Goal: Task Accomplishment & Management: Use online tool/utility

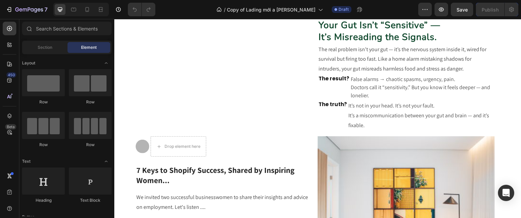
scroll to position [343, 0]
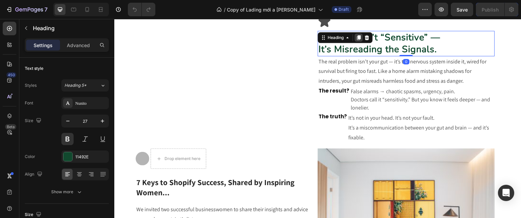
click at [358, 39] on icon at bounding box center [358, 37] width 5 height 5
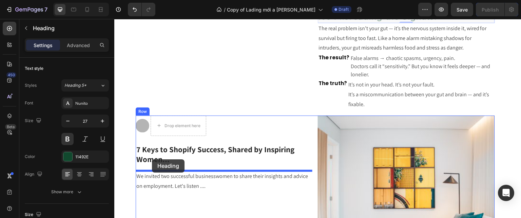
scroll to position [406, 0]
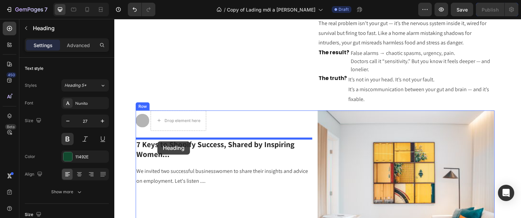
drag, startPoint x: 380, startPoint y: 60, endPoint x: 157, endPoint y: 141, distance: 236.9
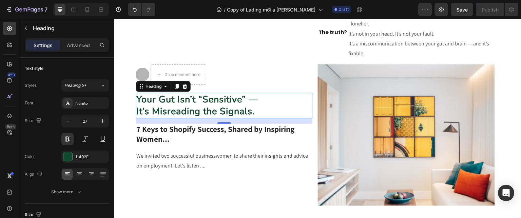
scroll to position [428, 0]
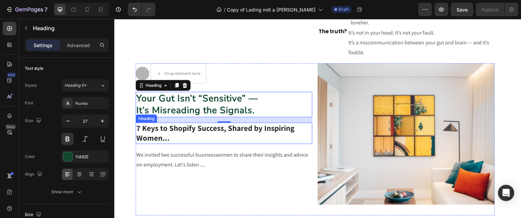
click at [175, 144] on p "7 Keys to Shopify Success, Shared by Inspiring Women..." at bounding box center [223, 133] width 175 height 20
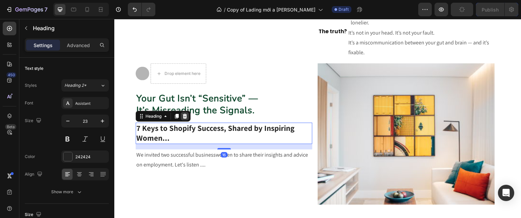
click at [183, 119] on icon at bounding box center [184, 116] width 5 height 5
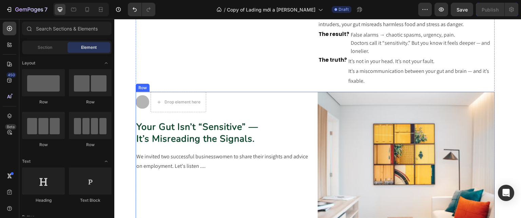
scroll to position [404, 0]
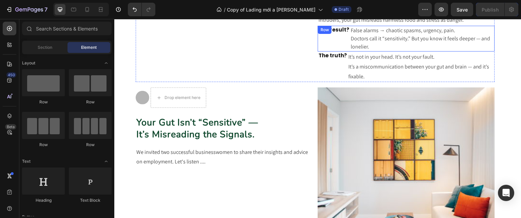
click at [326, 31] on div "Row" at bounding box center [324, 30] width 11 height 6
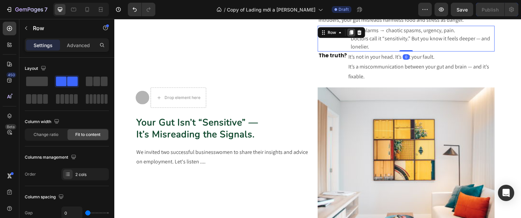
click at [351, 34] on icon at bounding box center [350, 32] width 5 height 5
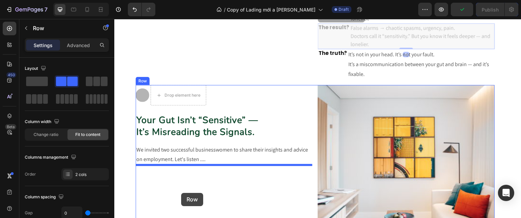
scroll to position [434, 0]
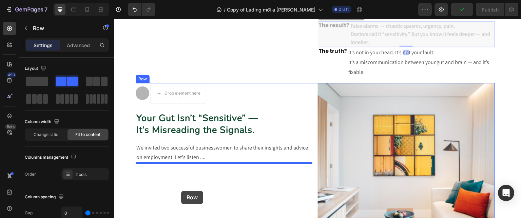
drag, startPoint x: 331, startPoint y: 46, endPoint x: 181, endPoint y: 191, distance: 209.0
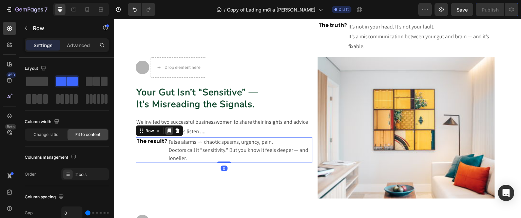
click at [169, 133] on icon at bounding box center [169, 130] width 4 height 5
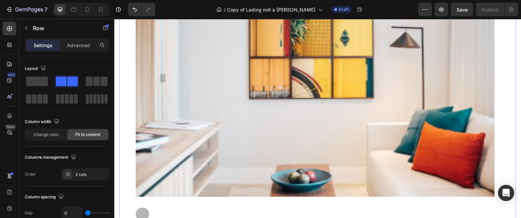
scroll to position [1026, 0]
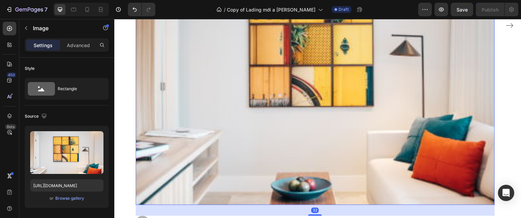
scroll to position [812, 0]
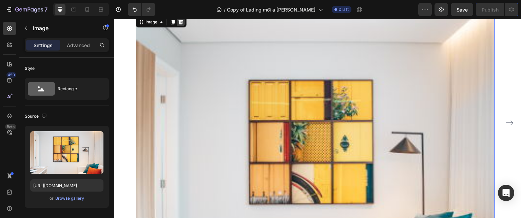
click at [182, 24] on icon at bounding box center [181, 22] width 4 height 5
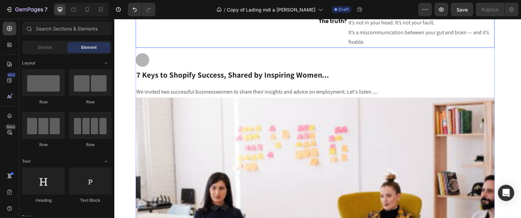
scroll to position [831, 0]
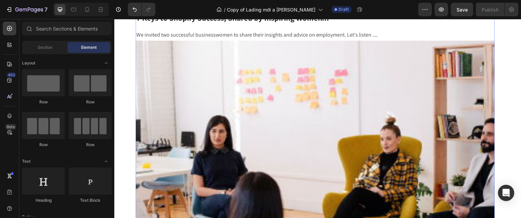
click at [164, 10] on div "Icon Row" at bounding box center [315, 3] width 359 height 14
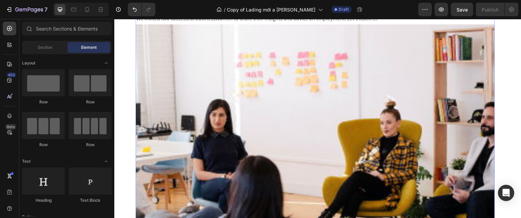
click at [217, 7] on p "7 Keys to Shopify Success, Shared by Inspiring Women..." at bounding box center [315, 2] width 358 height 10
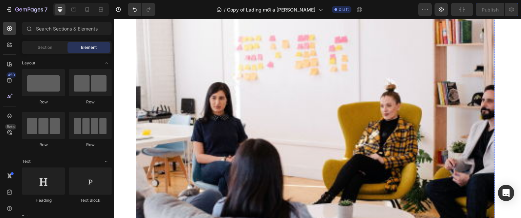
click at [205, 7] on p "We invited two successful businesswomen to share their insights and advice on e…" at bounding box center [315, 2] width 358 height 10
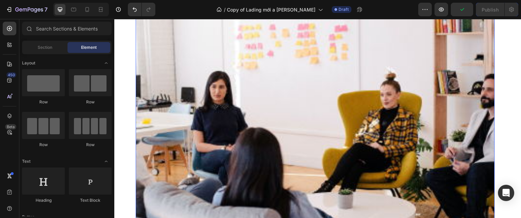
click at [204, 67] on img at bounding box center [315, 139] width 359 height 287
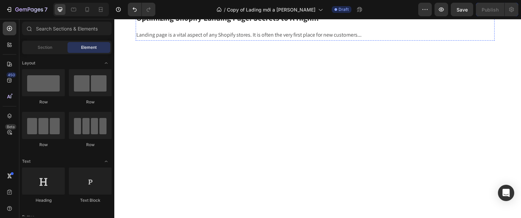
click at [186, 10] on div "Icon Row" at bounding box center [315, 3] width 359 height 14
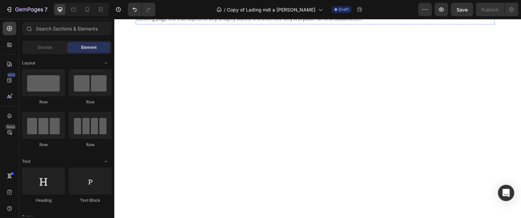
click at [186, 7] on p "Optimizing Shopify Landing Page: Secrets to A High..." at bounding box center [315, 2] width 358 height 10
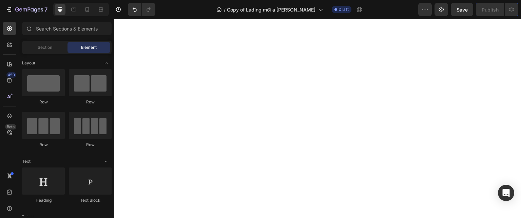
click at [196, 7] on p "Landing page is a vital aspect of any Shopify stores. It is often the very firs…" at bounding box center [315, 2] width 358 height 10
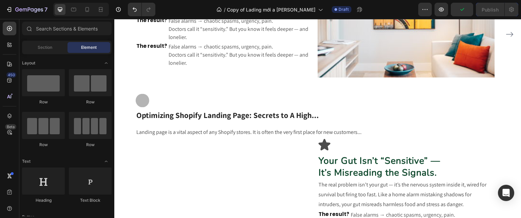
scroll to position [572, 0]
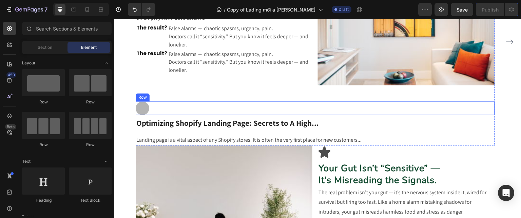
click at [171, 113] on div "Icon Row" at bounding box center [315, 108] width 359 height 14
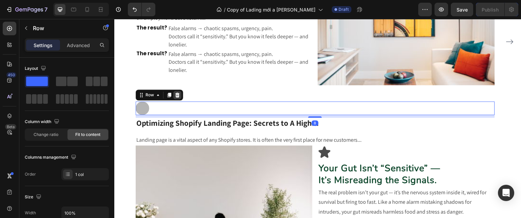
click at [177, 96] on icon at bounding box center [177, 95] width 4 height 5
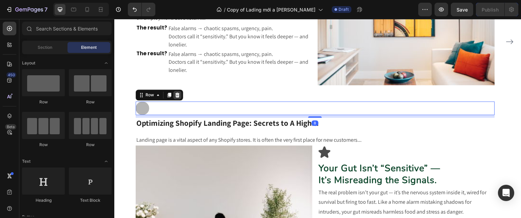
scroll to position [564, 0]
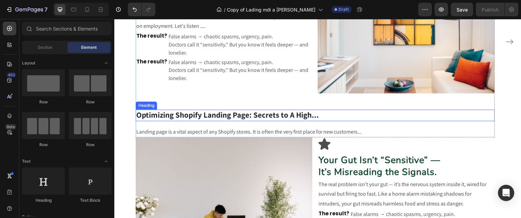
click at [186, 115] on p "Optimizing Shopify Landing Page: Secrets to A High..." at bounding box center [315, 115] width 358 height 10
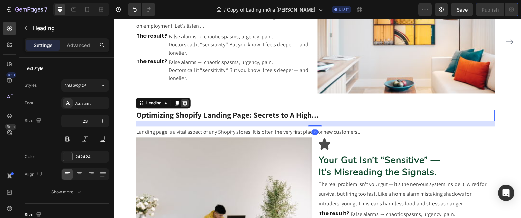
click at [184, 103] on icon at bounding box center [185, 103] width 4 height 5
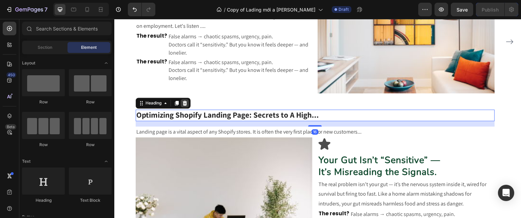
scroll to position [555, 0]
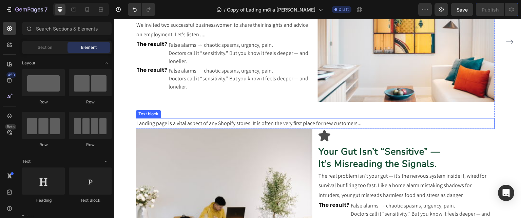
click at [195, 122] on p "Landing page is a vital aspect of any Shopify stores. It is often the very firs…" at bounding box center [315, 124] width 358 height 10
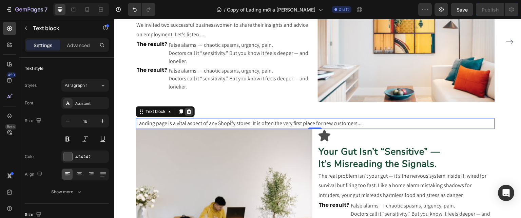
click at [192, 107] on div at bounding box center [189, 111] width 8 height 8
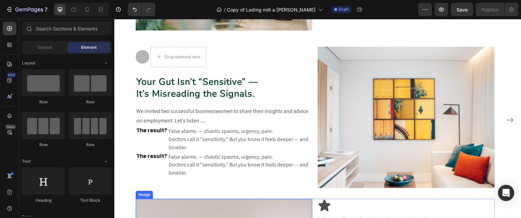
scroll to position [469, 0]
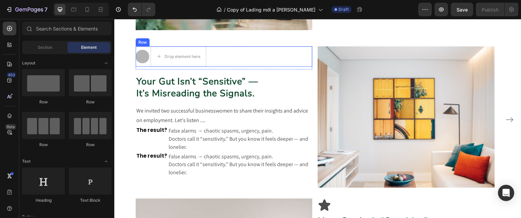
click at [145, 44] on div "Row" at bounding box center [143, 42] width 14 height 8
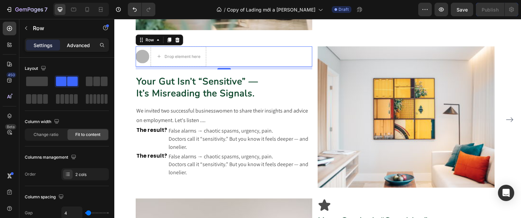
click at [82, 44] on p "Advanced" at bounding box center [78, 45] width 23 height 7
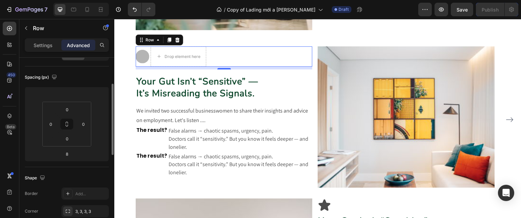
scroll to position [65, 0]
click at [67, 156] on input "8" at bounding box center [67, 153] width 14 height 10
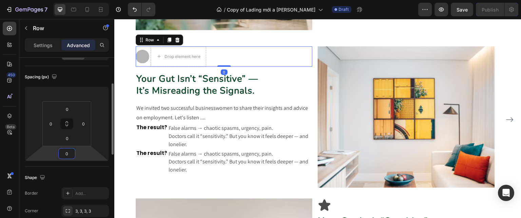
type input "0"
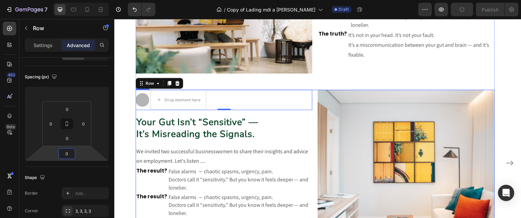
scroll to position [374, 0]
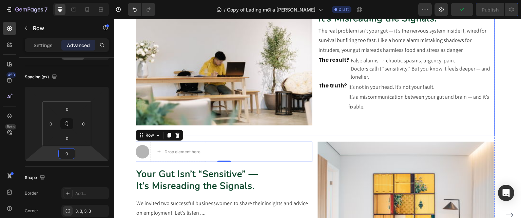
click at [344, 119] on div "Icon Row Your Gut Isn’t “Sensitive” — It’s Misreading the Signals. Heading The …" at bounding box center [406, 60] width 177 height 152
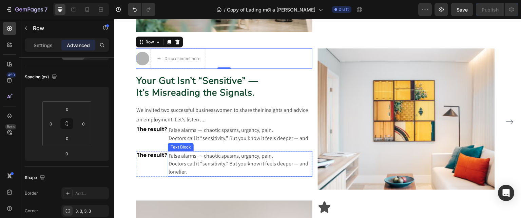
scroll to position [499, 0]
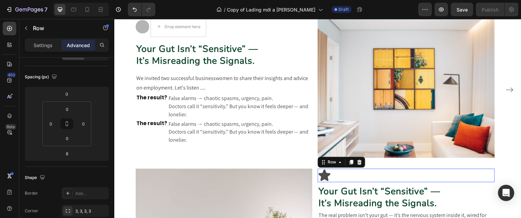
click at [338, 178] on div "Icon Row 0" at bounding box center [406, 176] width 177 height 14
click at [352, 162] on icon at bounding box center [351, 162] width 4 height 5
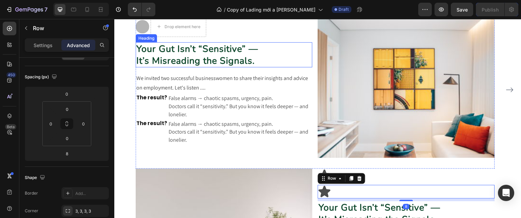
scroll to position [454, 0]
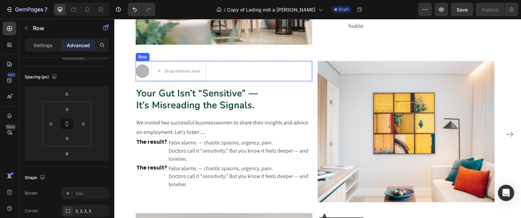
click at [217, 73] on div "Icon Drop element here Row" at bounding box center [224, 71] width 177 height 20
click at [177, 55] on icon at bounding box center [177, 54] width 4 height 5
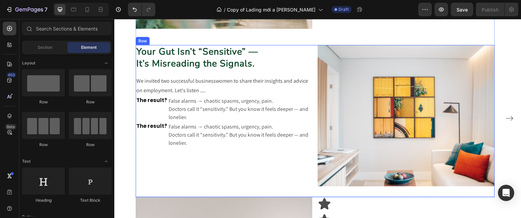
scroll to position [471, 0]
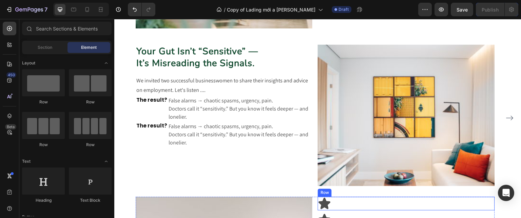
click at [342, 204] on div "Icon Row" at bounding box center [406, 204] width 177 height 14
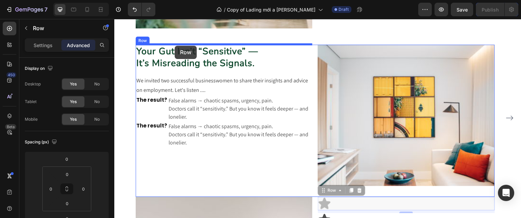
drag, startPoint x: 332, startPoint y: 190, endPoint x: 175, endPoint y: 46, distance: 213.7
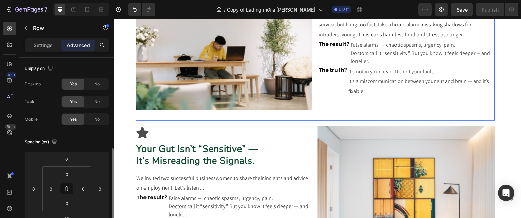
scroll to position [65, 0]
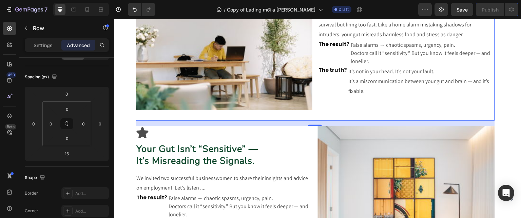
click at [317, 121] on div "16" at bounding box center [315, 123] width 359 height 5
click at [273, 124] on div "16" at bounding box center [315, 123] width 359 height 5
click at [301, 140] on div "Icon Row Your Gut Isn’t “Sensitive” — It’s Misreading the Signals. Heading We i…" at bounding box center [224, 202] width 177 height 152
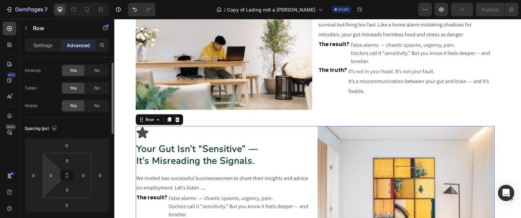
scroll to position [0, 0]
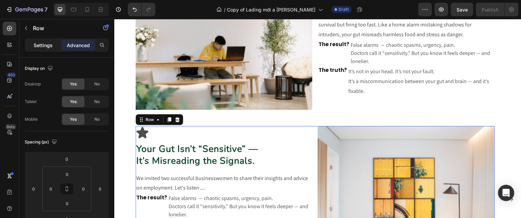
click at [40, 42] on p "Settings" at bounding box center [43, 45] width 19 height 7
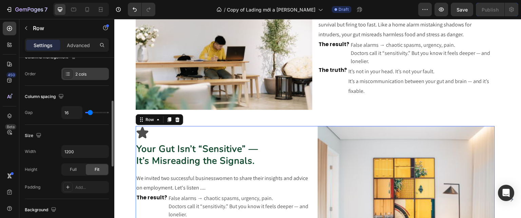
scroll to position [118, 0]
click at [278, 118] on div "Image" at bounding box center [224, 44] width 177 height 152
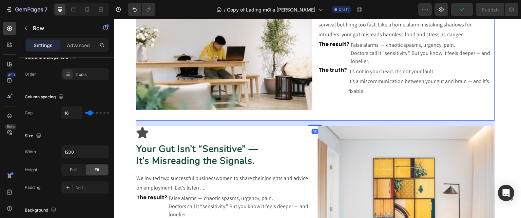
scroll to position [387, 0]
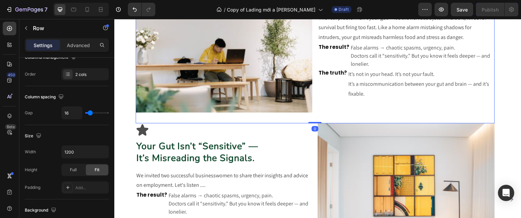
drag, startPoint x: 315, startPoint y: 124, endPoint x: 322, endPoint y: 106, distance: 19.1
click at [322, 106] on div "Image Icon Row Your Gut Isn’t “Sensitive” — It’s Misreading the Signals. Headin…" at bounding box center [315, 47] width 359 height 152
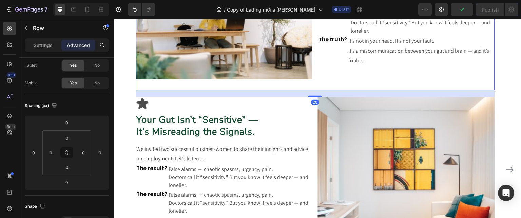
scroll to position [420, 0]
drag, startPoint x: 313, startPoint y: 92, endPoint x: 314, endPoint y: 99, distance: 7.1
click at [314, 90] on div "21" at bounding box center [315, 90] width 359 height 0
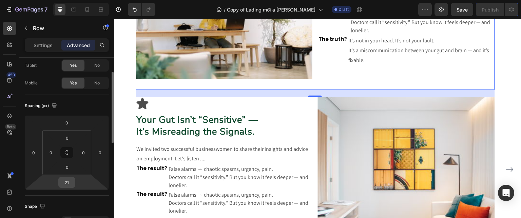
click at [68, 186] on input "21" at bounding box center [67, 182] width 14 height 10
type input "20"
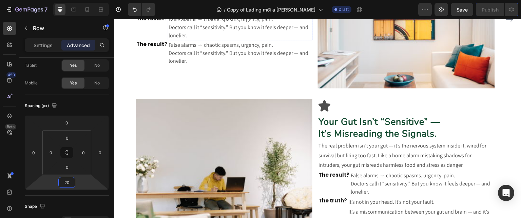
scroll to position [608, 0]
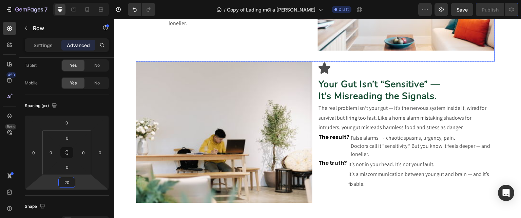
click at [316, 61] on div "0" at bounding box center [314, 61] width 7 height 5
click at [313, 61] on div at bounding box center [315, 60] width 14 height 2
click at [65, 184] on input "0" at bounding box center [67, 182] width 14 height 10
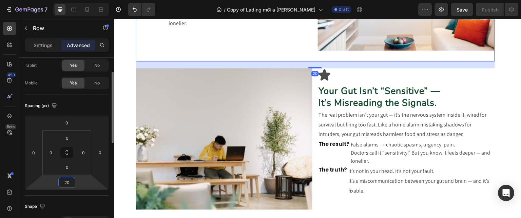
type input "20"
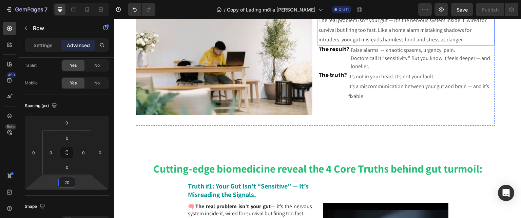
scroll to position [702, 0]
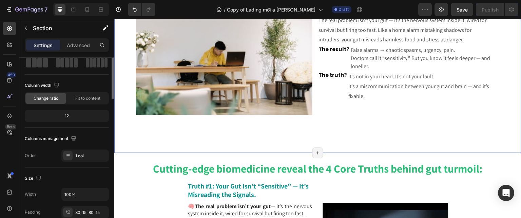
scroll to position [0, 0]
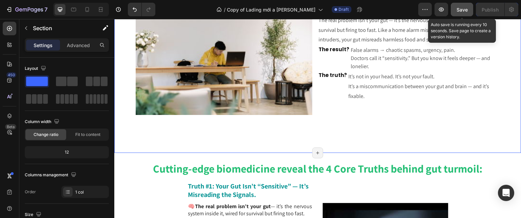
click at [464, 7] on span "Save" at bounding box center [461, 10] width 11 height 6
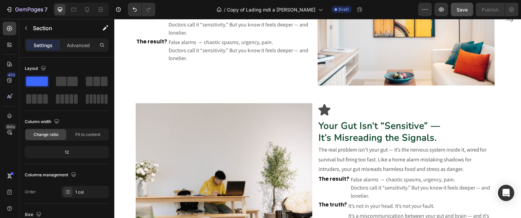
scroll to position [760, 0]
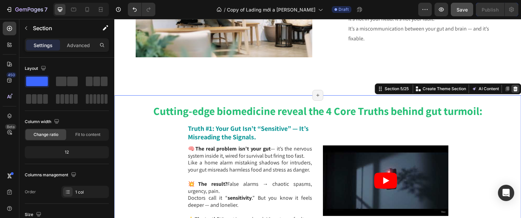
click at [513, 90] on icon at bounding box center [515, 88] width 4 height 5
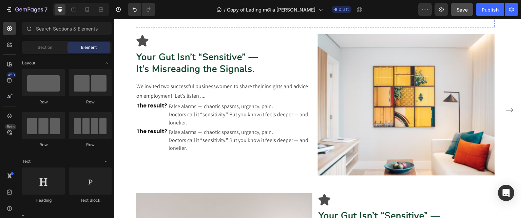
scroll to position [456, 0]
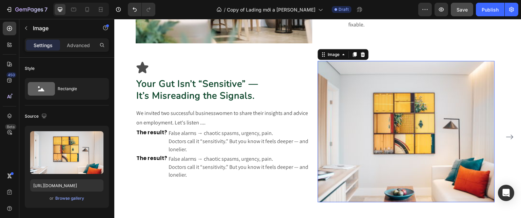
click at [354, 68] on img at bounding box center [406, 131] width 177 height 141
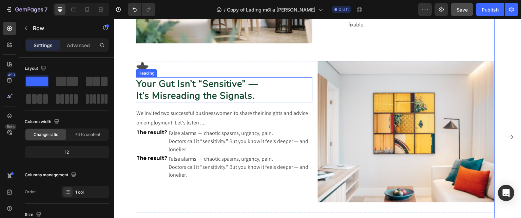
scroll to position [477, 0]
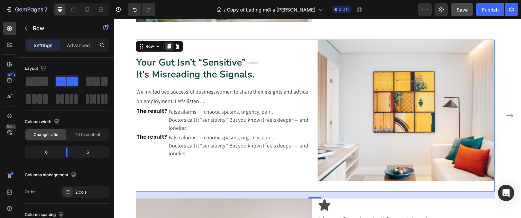
click at [170, 45] on icon at bounding box center [169, 46] width 4 height 5
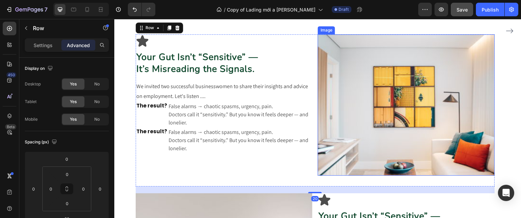
scroll to position [641, 0]
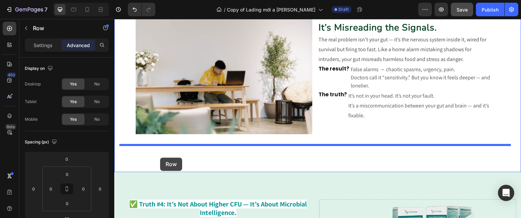
drag, startPoint x: 149, startPoint y: 29, endPoint x: 160, endPoint y: 157, distance: 128.5
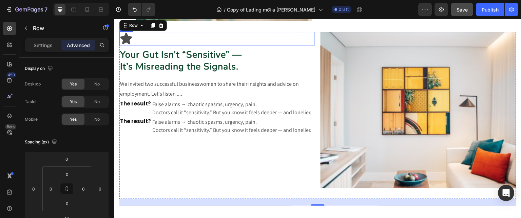
scroll to position [761, 0]
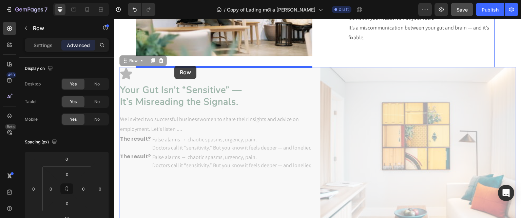
drag, startPoint x: 128, startPoint y: 62, endPoint x: 174, endPoint y: 66, distance: 45.9
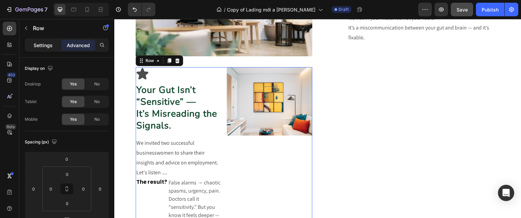
click at [48, 44] on p "Settings" at bounding box center [43, 45] width 19 height 7
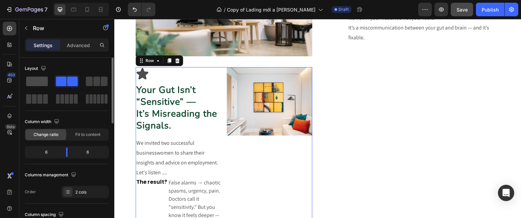
click at [29, 82] on span at bounding box center [37, 81] width 22 height 9
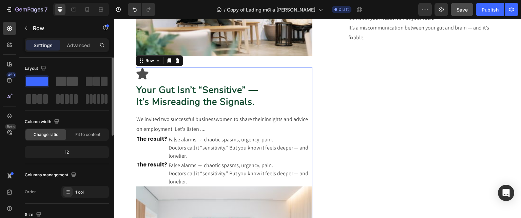
click at [66, 80] on div at bounding box center [67, 81] width 22 height 9
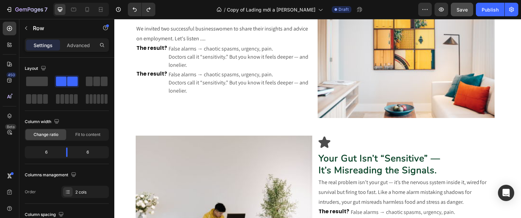
scroll to position [722, 0]
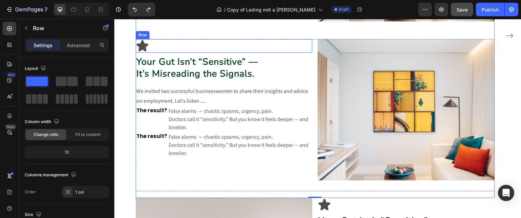
scroll to position [642, 0]
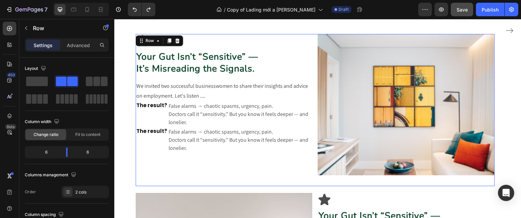
click at [208, 161] on div "Icon Row Your Gut Isn’t “Sensitive” — It’s Misreading the Signals. Heading We i…" at bounding box center [224, 110] width 177 height 152
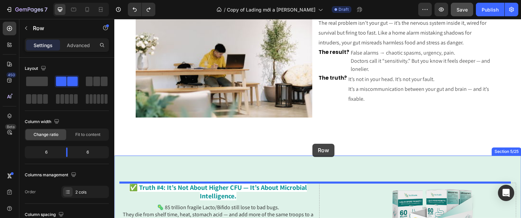
scroll to position [873, 0]
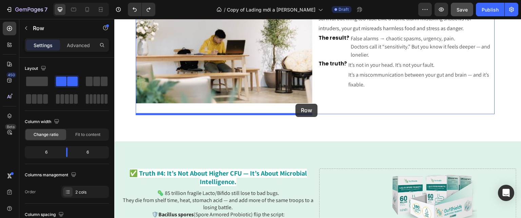
drag, startPoint x: 153, startPoint y: 41, endPoint x: 295, endPoint y: 104, distance: 155.5
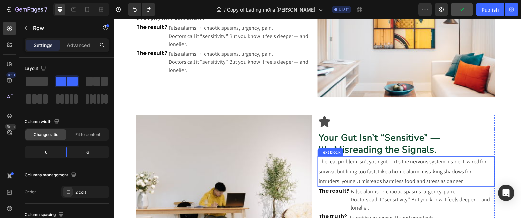
scroll to position [771, 0]
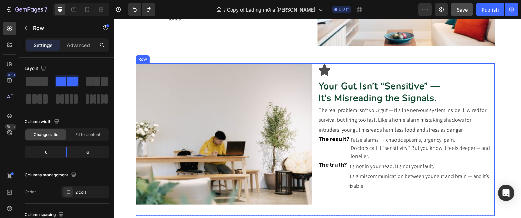
click at [382, 196] on div "Icon Row Your Gut Isn’t “Sensitive” — It’s Misreading the Signals. Heading The …" at bounding box center [406, 139] width 177 height 152
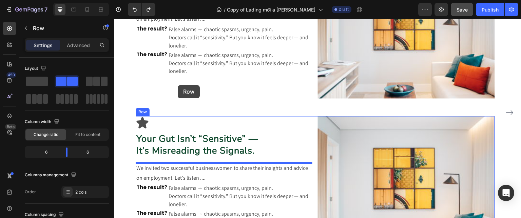
scroll to position [534, 0]
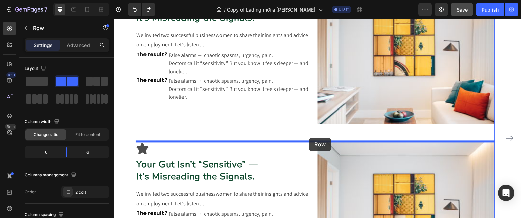
drag, startPoint x: 152, startPoint y: 57, endPoint x: 309, endPoint y: 138, distance: 176.7
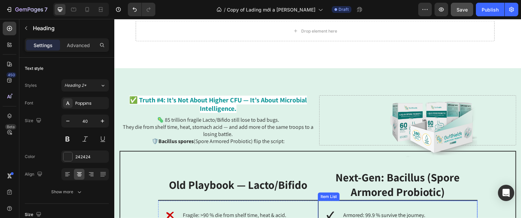
scroll to position [974, 0]
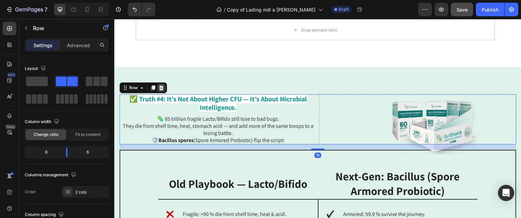
click at [163, 88] on icon at bounding box center [160, 87] width 5 height 5
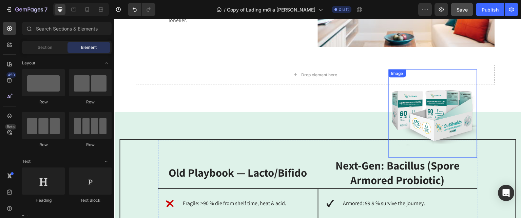
scroll to position [927, 0]
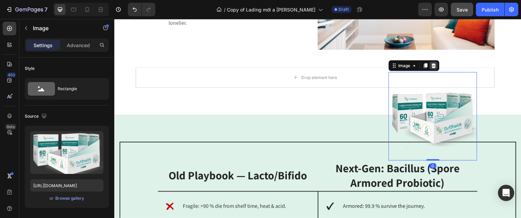
click at [431, 65] on icon at bounding box center [433, 65] width 5 height 5
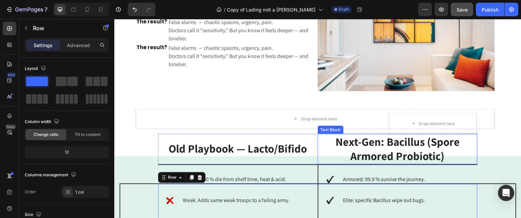
scroll to position [885, 0]
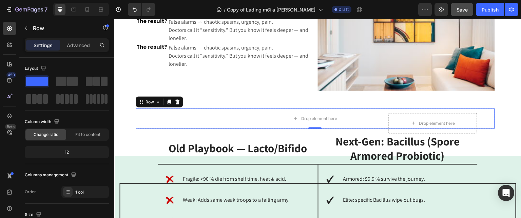
click at [178, 104] on icon at bounding box center [177, 102] width 4 height 5
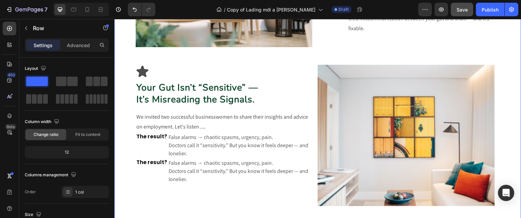
scroll to position [771, 0]
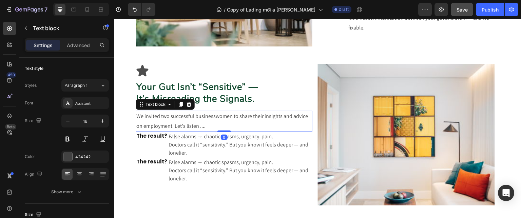
click at [204, 123] on p "We invited two successful businesswomen to share their insights and advice on e…" at bounding box center [223, 121] width 175 height 20
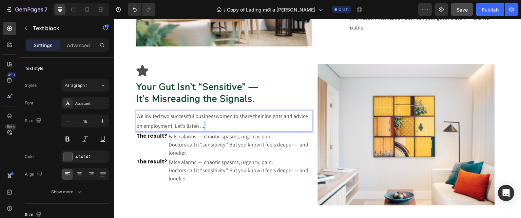
click at [204, 123] on p "We invited two successful businesswomen to share their insights and advice on e…" at bounding box center [223, 121] width 175 height 20
click at [188, 125] on p "We invited two successful businesswomen to share their insights and advice on e…" at bounding box center [223, 121] width 175 height 20
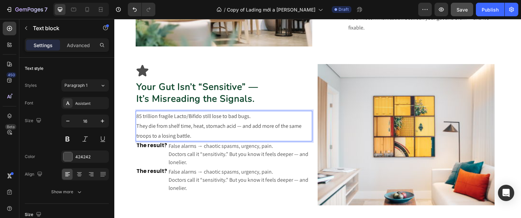
scroll to position [806, 0]
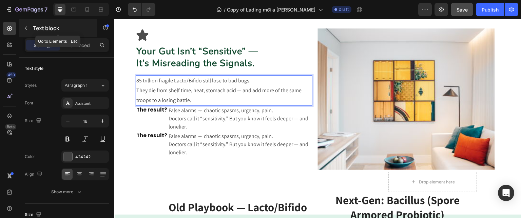
click at [28, 29] on icon "button" at bounding box center [25, 27] width 5 height 5
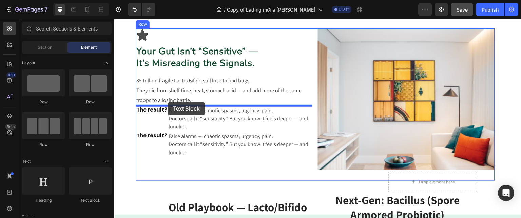
drag, startPoint x: 205, startPoint y: 210, endPoint x: 167, endPoint y: 102, distance: 114.6
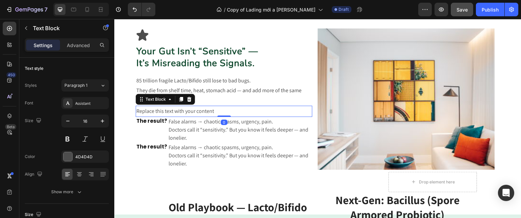
click at [173, 111] on div "Replace this text with your content" at bounding box center [224, 111] width 177 height 11
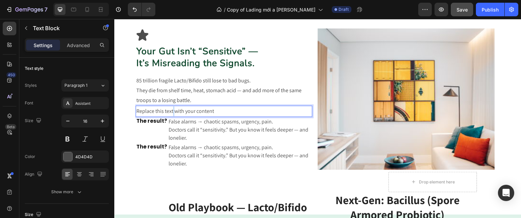
click at [173, 111] on p "Replace this text with your content" at bounding box center [223, 111] width 175 height 10
click at [161, 129] on div "The result? Heading" at bounding box center [152, 130] width 32 height 26
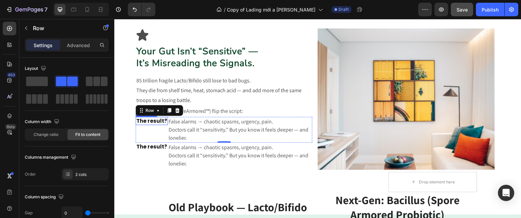
click at [146, 121] on h2 "The result?" at bounding box center [152, 121] width 32 height 8
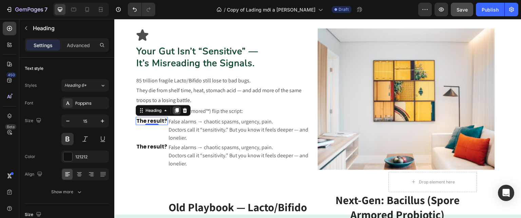
click at [177, 111] on icon at bounding box center [177, 110] width 4 height 5
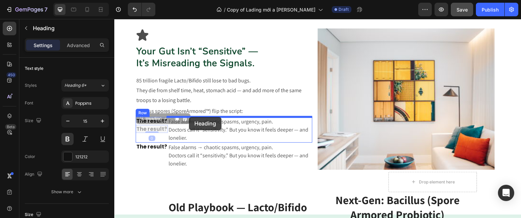
drag, startPoint x: 142, startPoint y: 120, endPoint x: 189, endPoint y: 117, distance: 46.8
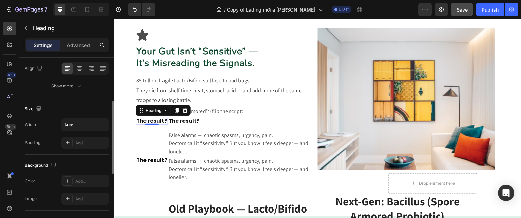
scroll to position [106, 0]
click at [81, 120] on input "Auto" at bounding box center [85, 124] width 47 height 12
click at [103, 126] on icon "button" at bounding box center [102, 124] width 7 height 7
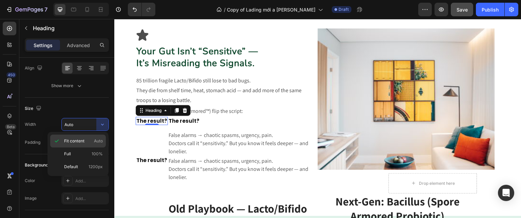
click at [89, 139] on p "Fit content Auto" at bounding box center [83, 141] width 39 height 6
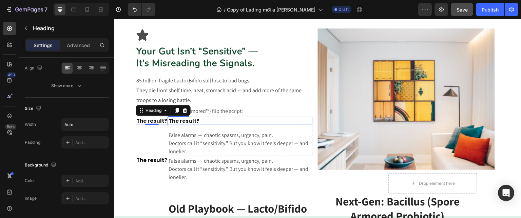
click at [188, 121] on h2 "The result?" at bounding box center [184, 121] width 32 height 8
click at [157, 119] on h2 "The result?" at bounding box center [152, 121] width 32 height 8
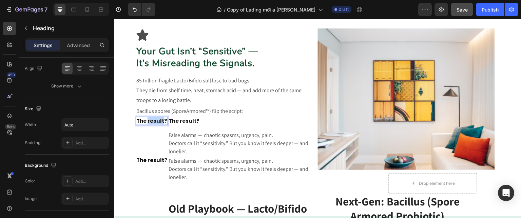
click at [157, 119] on h2 "The result?" at bounding box center [152, 121] width 32 height 8
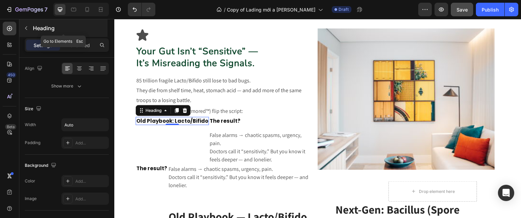
click at [28, 28] on icon "button" at bounding box center [25, 27] width 5 height 5
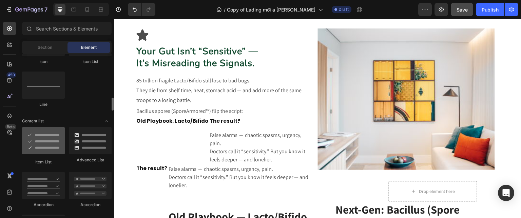
scroll to position [475, 0]
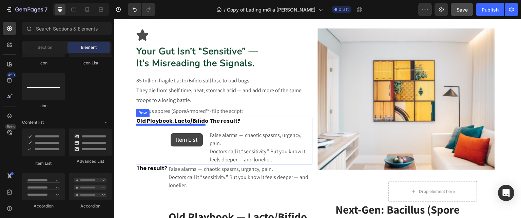
drag, startPoint x: 157, startPoint y: 161, endPoint x: 170, endPoint y: 133, distance: 30.8
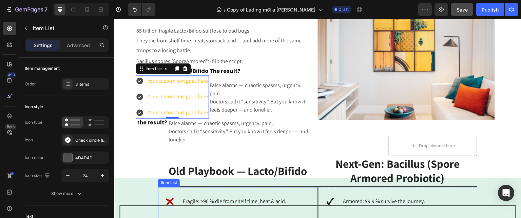
scroll to position [821, 0]
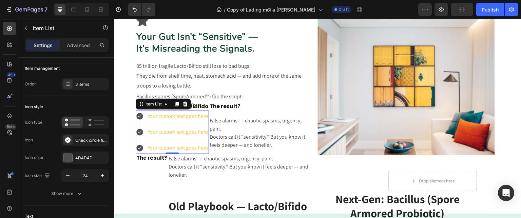
click at [140, 117] on icon at bounding box center [140, 116] width 8 height 8
click at [101, 138] on div "Check circle filled" at bounding box center [91, 140] width 32 height 6
click at [47, 133] on div "Icon type Icon Check circle filled Icon color 4D4D4D Icon size 24" at bounding box center [67, 149] width 84 height 66
click at [178, 105] on icon at bounding box center [177, 104] width 4 height 5
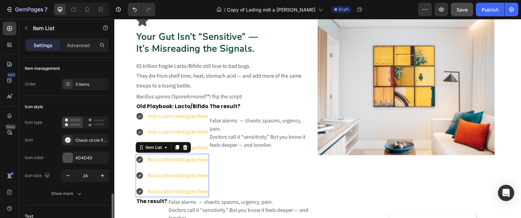
scroll to position [106, 0]
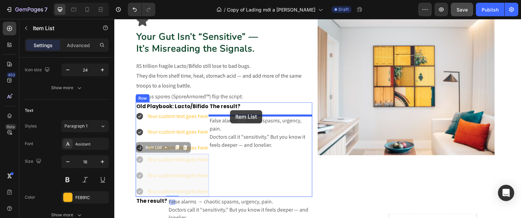
drag, startPoint x: 154, startPoint y: 149, endPoint x: 229, endPoint y: 110, distance: 84.9
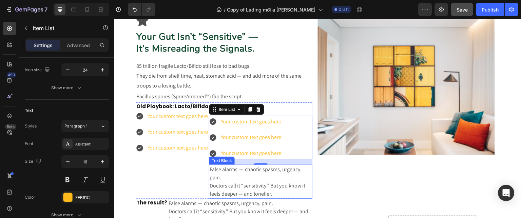
click at [227, 167] on p "False alarms → chaotic spasms, urgency, pain. Doctors call it “sensitivity.” Bu…" at bounding box center [260, 181] width 102 height 33
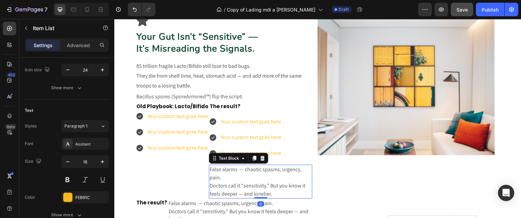
scroll to position [0, 0]
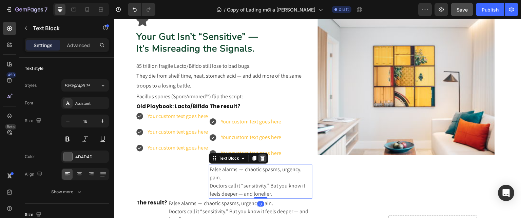
click at [261, 159] on icon at bounding box center [262, 158] width 4 height 5
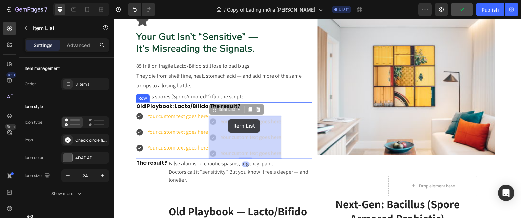
drag, startPoint x: 219, startPoint y: 112, endPoint x: 228, endPoint y: 119, distance: 11.9
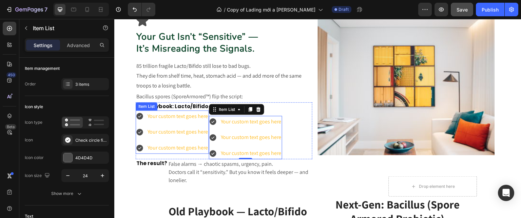
click at [148, 108] on div "Item List" at bounding box center [147, 106] width 22 height 8
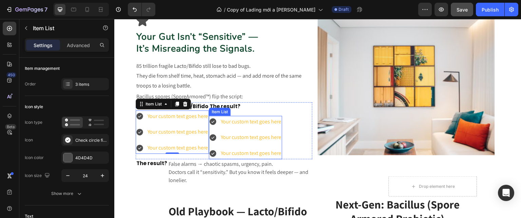
click at [222, 113] on div "Item List" at bounding box center [220, 112] width 22 height 8
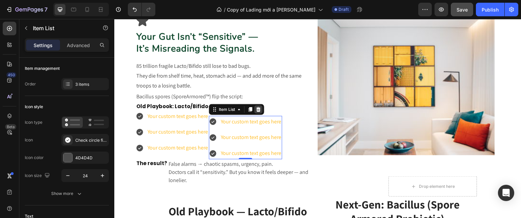
click at [259, 108] on icon at bounding box center [258, 109] width 4 height 5
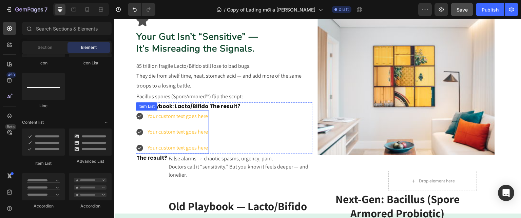
click at [150, 106] on div "Item List" at bounding box center [146, 106] width 19 height 6
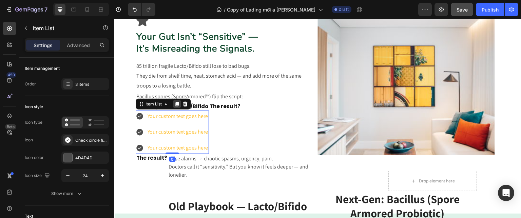
click at [178, 105] on icon at bounding box center [177, 104] width 4 height 5
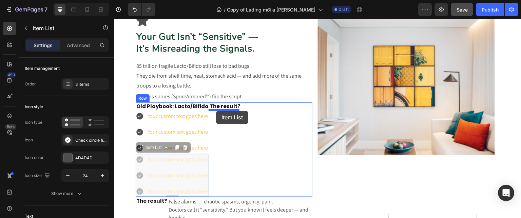
drag, startPoint x: 150, startPoint y: 146, endPoint x: 216, endPoint y: 111, distance: 75.2
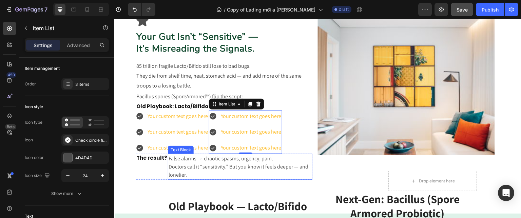
click at [177, 148] on div "Text Block" at bounding box center [180, 150] width 23 height 6
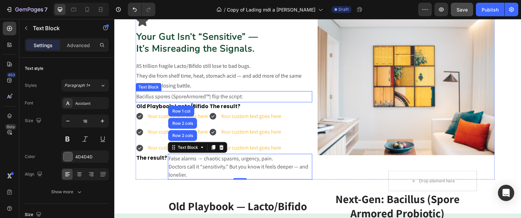
scroll to position [859, 0]
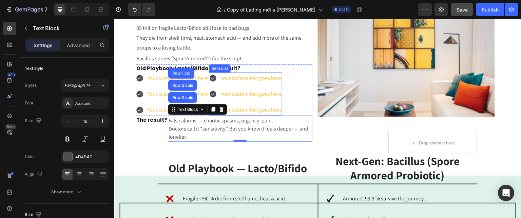
click at [214, 70] on div "Item List" at bounding box center [220, 68] width 22 height 8
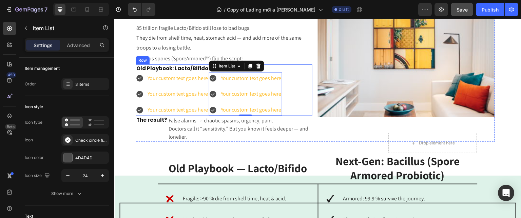
click at [296, 73] on div "Old Playbook: Lacto/Bifido Heading Your custom text goes here Your custom text …" at bounding box center [224, 90] width 177 height 52
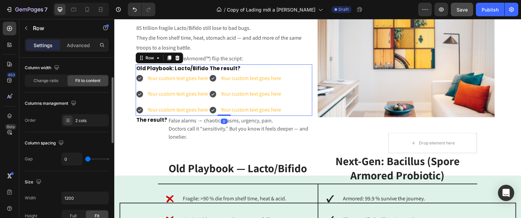
scroll to position [82, 0]
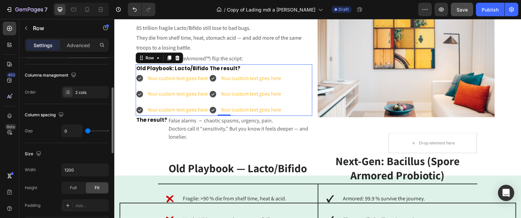
type input "2"
type input "4"
type input "8"
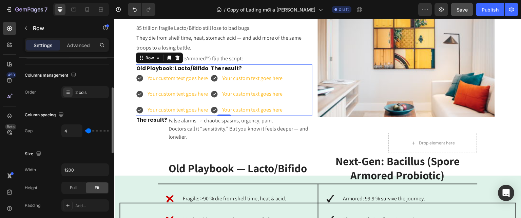
type input "8"
type input "15"
type input "16"
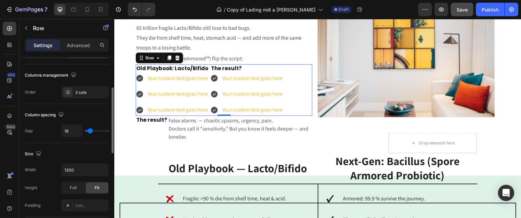
type input "18"
click at [90, 130] on input "range" at bounding box center [97, 130] width 24 height 1
click at [67, 129] on input "18" at bounding box center [72, 131] width 20 height 12
type input "2"
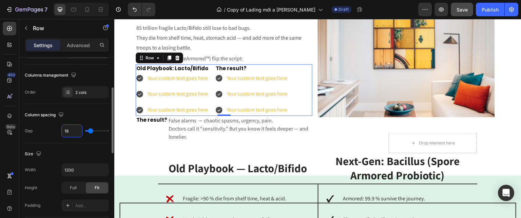
type input "2"
type input "20"
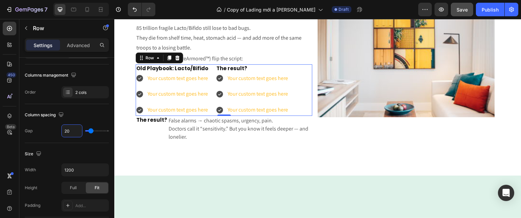
scroll to position [813, 0]
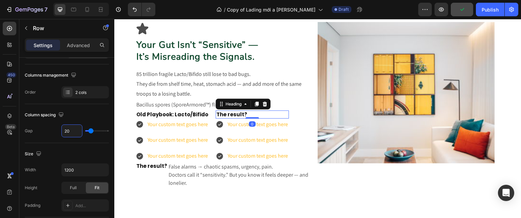
click at [243, 115] on h2 "The result?" at bounding box center [232, 114] width 32 height 8
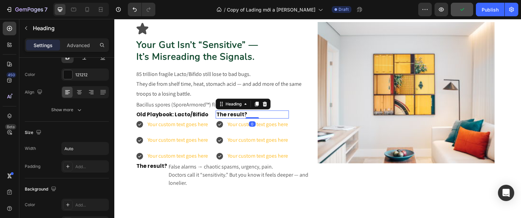
scroll to position [0, 0]
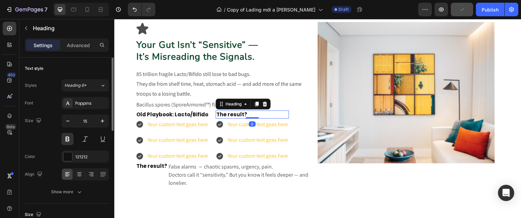
click at [243, 115] on h2 "The result?" at bounding box center [232, 114] width 32 height 8
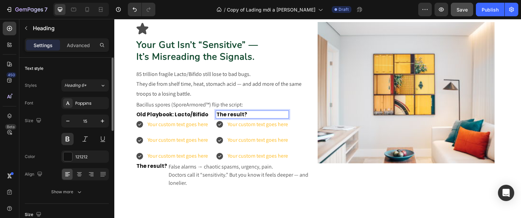
click at [243, 115] on p "The result?" at bounding box center [231, 114] width 31 height 7
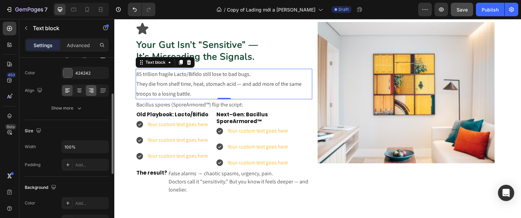
scroll to position [93, 0]
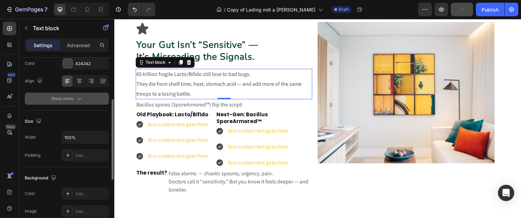
click at [78, 98] on icon "button" at bounding box center [79, 98] width 7 height 7
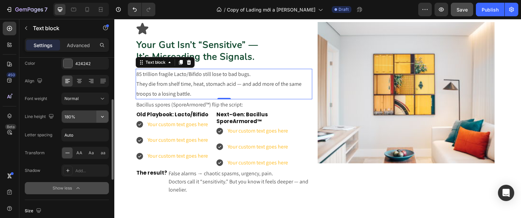
click at [104, 118] on icon "button" at bounding box center [102, 116] width 7 height 7
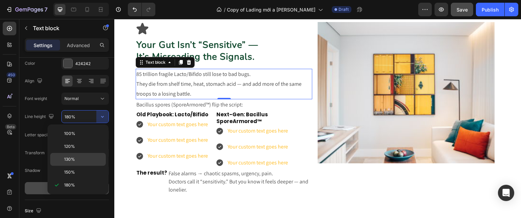
click at [76, 160] on p "130%" at bounding box center [83, 159] width 39 height 6
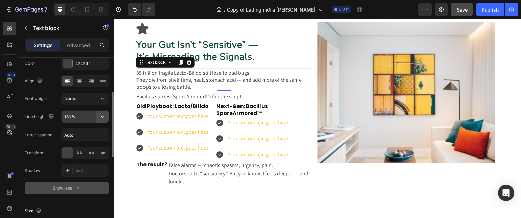
click at [102, 115] on icon "button" at bounding box center [102, 116] width 7 height 7
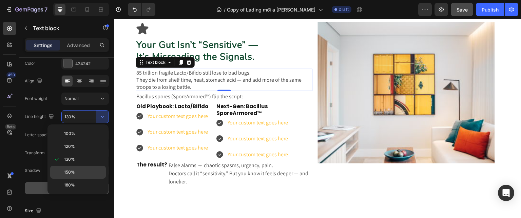
click at [73, 169] on span "150%" at bounding box center [69, 172] width 11 height 6
type input "150%"
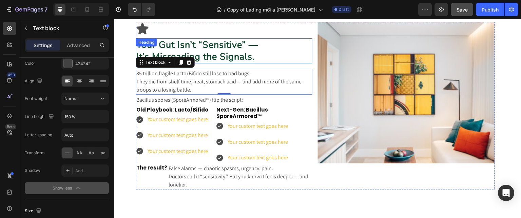
click at [273, 47] on h3 "Your Gut Isn’t “Sensitive” — It’s Misreading the Signals." at bounding box center [224, 50] width 177 height 25
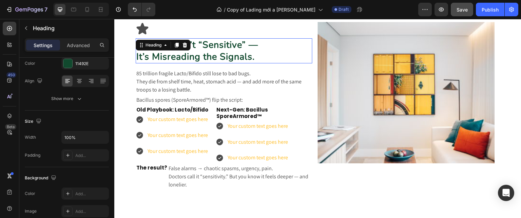
scroll to position [0, 0]
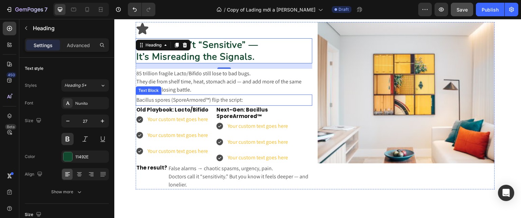
click at [149, 89] on div "Text Block" at bounding box center [148, 90] width 23 height 6
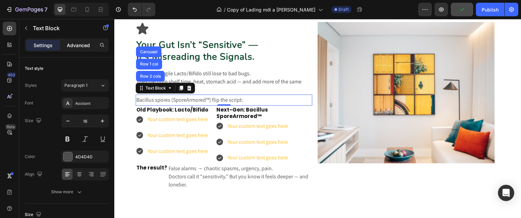
click at [76, 48] on p "Advanced" at bounding box center [78, 45] width 23 height 7
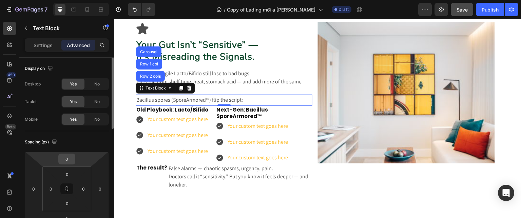
click at [62, 157] on input "0" at bounding box center [67, 159] width 14 height 10
click at [66, 0] on html "7 Version history / Copy of Lading mới a [PERSON_NAME] Draft Preview Save Publi…" at bounding box center [260, 0] width 521 height 0
click at [66, 157] on input "0" at bounding box center [67, 159] width 14 height 10
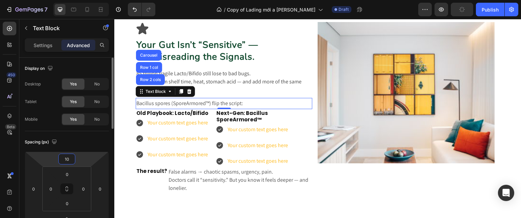
type input "10"
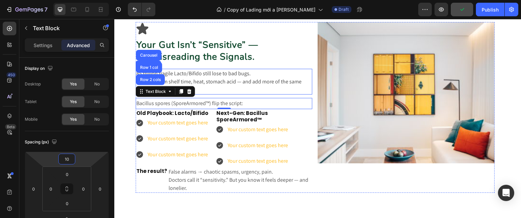
click at [265, 82] on p "85 trillion fragile Lacto/Bifido still lose to bad bugs. They die from shelf ti…" at bounding box center [223, 81] width 175 height 24
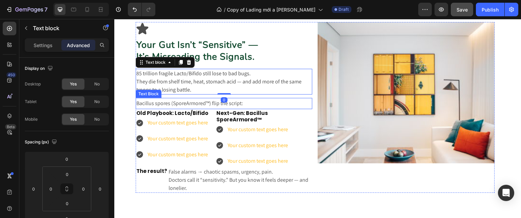
click at [235, 104] on p "Bacillus spores (SporeArmored™) flip the script:" at bounding box center [223, 104] width 175 height 10
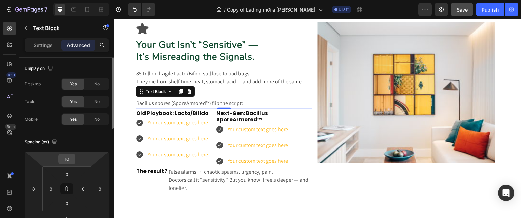
click at [67, 158] on input "10" at bounding box center [67, 159] width 14 height 10
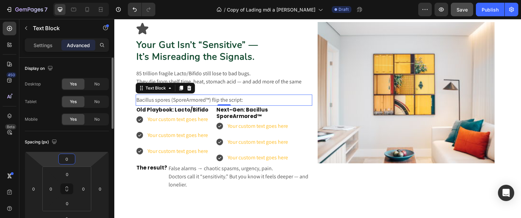
type input "0"
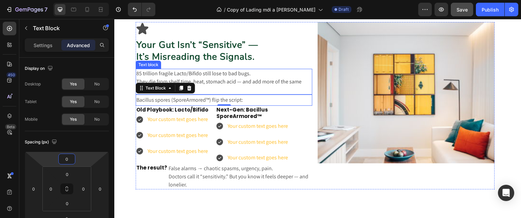
click at [241, 84] on p "85 trillion fragile Lacto/Bifido still lose to bad bugs. They die from shelf ti…" at bounding box center [223, 81] width 175 height 24
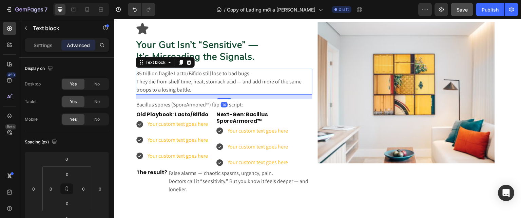
drag, startPoint x: 225, startPoint y: 94, endPoint x: 225, endPoint y: 99, distance: 4.7
click at [225, 99] on div at bounding box center [224, 98] width 14 height 1
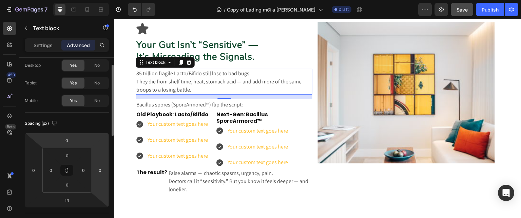
scroll to position [18, 0]
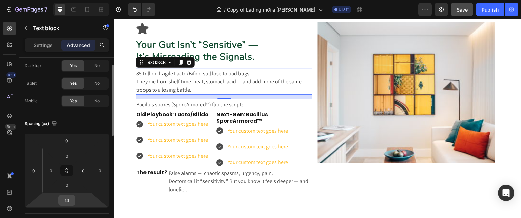
click at [69, 202] on input "14" at bounding box center [67, 200] width 14 height 10
type input "15"
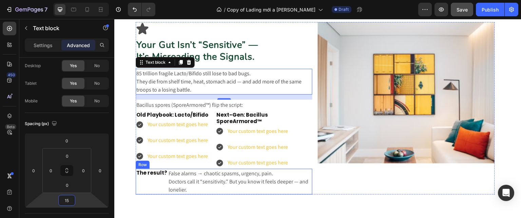
click at [156, 179] on div "The result? Heading" at bounding box center [152, 182] width 32 height 26
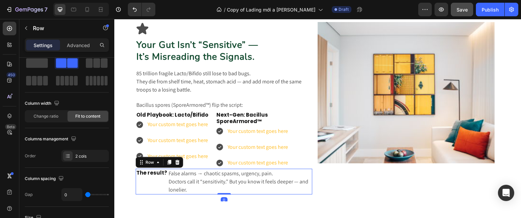
scroll to position [0, 0]
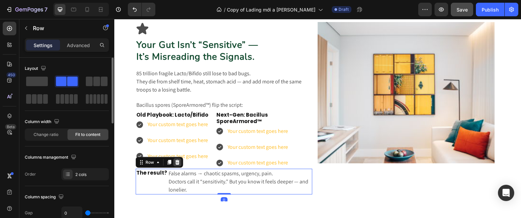
click at [179, 160] on icon at bounding box center [177, 162] width 5 height 5
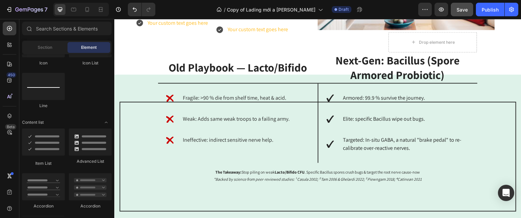
scroll to position [942, 0]
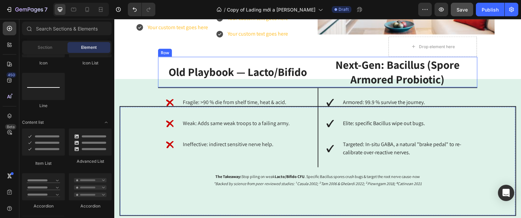
click at [164, 55] on div "Row" at bounding box center [165, 52] width 14 height 8
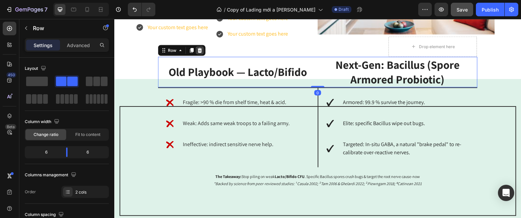
click at [198, 48] on icon at bounding box center [200, 50] width 4 height 5
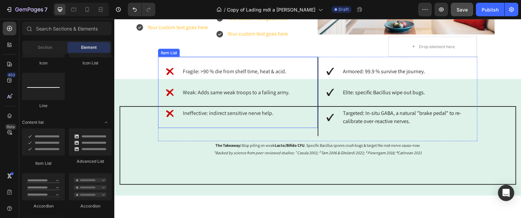
click at [170, 53] on div "Item List" at bounding box center [168, 52] width 19 height 6
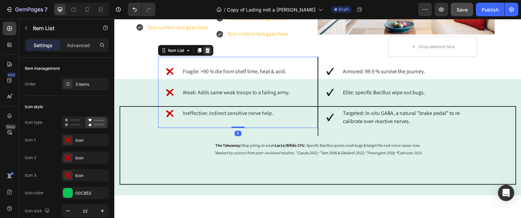
click at [210, 50] on div at bounding box center [207, 50] width 8 height 8
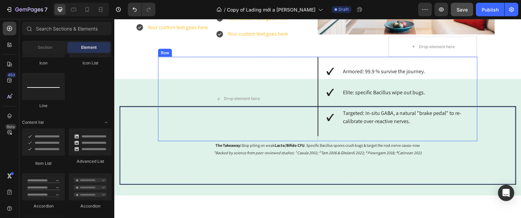
click at [167, 53] on div "Row" at bounding box center [164, 52] width 11 height 6
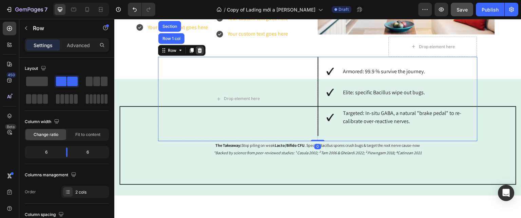
click at [199, 52] on icon at bounding box center [200, 50] width 4 height 5
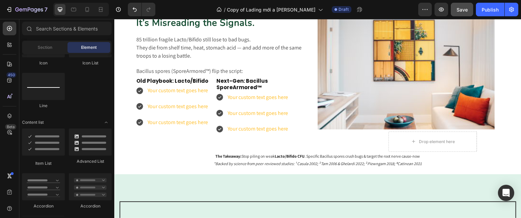
scroll to position [847, 0]
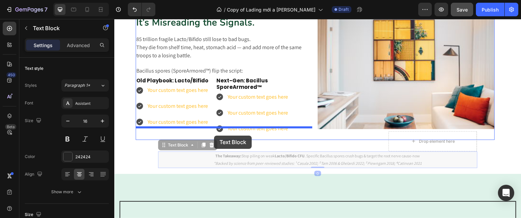
drag, startPoint x: 176, startPoint y: 148, endPoint x: 214, endPoint y: 136, distance: 39.8
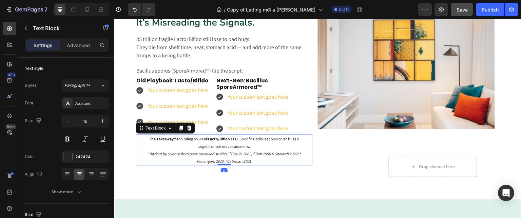
click at [264, 144] on p "The Takeaway: Stop piling on weak Lacto/Bifido CFU . Specific Bacillus spores c…" at bounding box center [224, 149] width 160 height 29
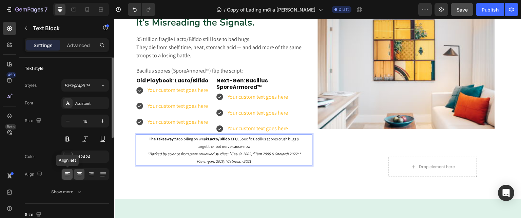
click at [67, 174] on icon at bounding box center [66, 174] width 3 height 1
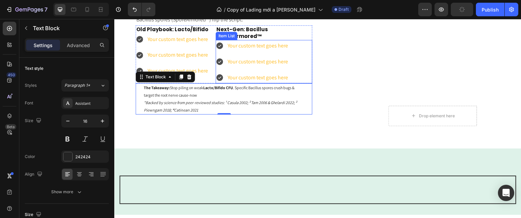
scroll to position [840, 0]
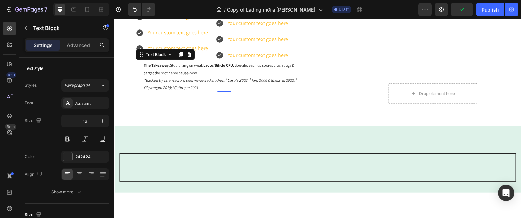
click at [150, 91] on p "The Takeaway: Stop piling on weak Lacto/Bifido CFU . Specific Bacillus spores c…" at bounding box center [224, 76] width 160 height 29
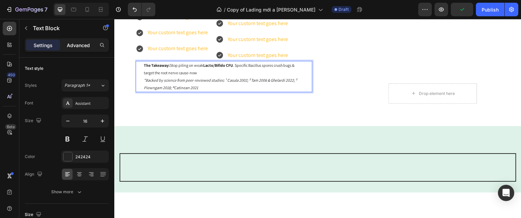
click at [73, 42] on p "Advanced" at bounding box center [78, 45] width 23 height 7
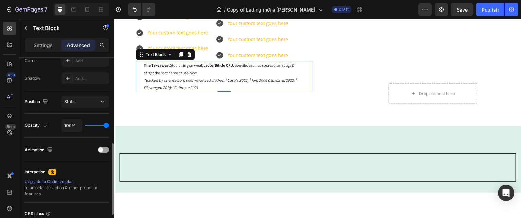
scroll to position [215, 0]
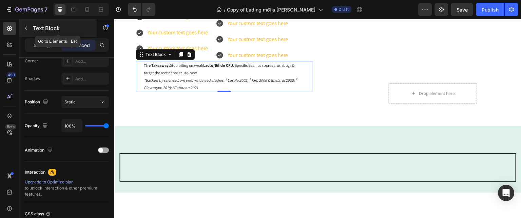
click at [27, 27] on icon "button" at bounding box center [25, 27] width 5 height 5
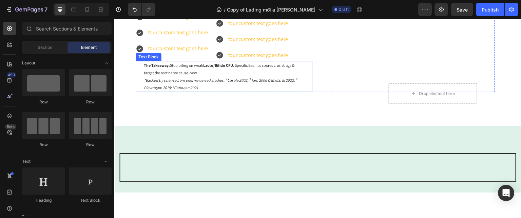
click at [171, 91] on p "The Takeaway: Stop piling on weak Lacto/Bifido CFU . Specific Bacillus spores c…" at bounding box center [224, 76] width 160 height 29
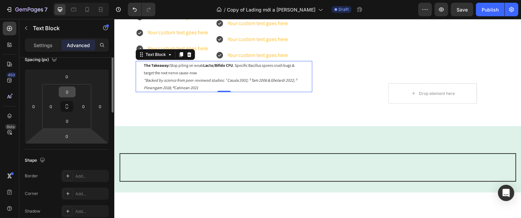
scroll to position [47, 0]
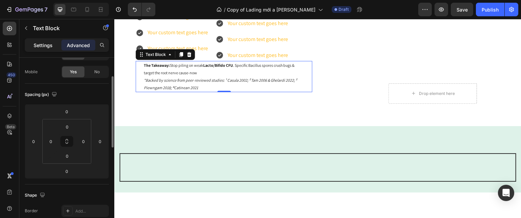
click at [45, 46] on p "Settings" at bounding box center [43, 45] width 19 height 7
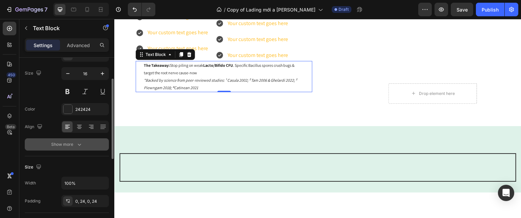
click at [78, 145] on icon "button" at bounding box center [79, 144] width 7 height 7
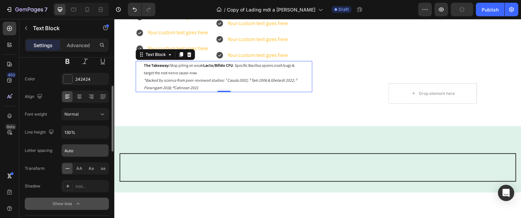
scroll to position [79, 0]
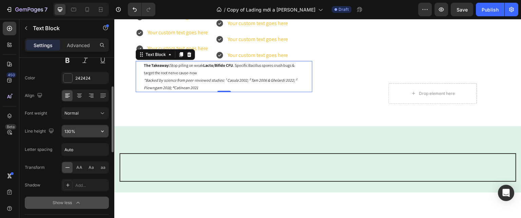
click at [90, 132] on input "130%" at bounding box center [85, 131] width 47 height 12
click at [103, 132] on icon "button" at bounding box center [102, 131] width 7 height 7
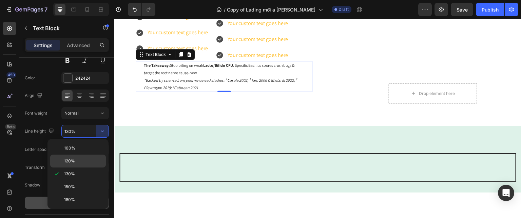
click at [79, 157] on div "120%" at bounding box center [78, 161] width 56 height 13
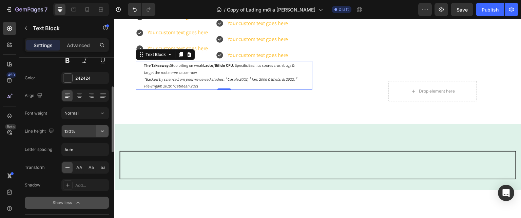
click at [106, 128] on icon "button" at bounding box center [102, 131] width 7 height 7
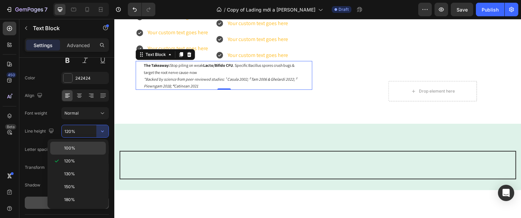
click at [87, 144] on div "100%" at bounding box center [78, 148] width 56 height 13
type input "100%"
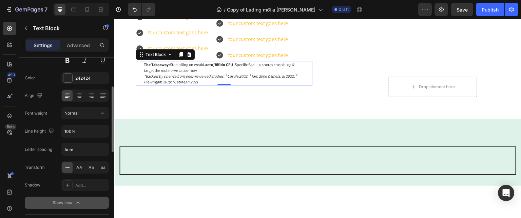
scroll to position [0, 0]
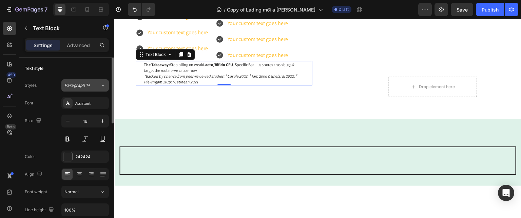
click at [102, 81] on button "Paragraph 1*" at bounding box center [84, 85] width 47 height 12
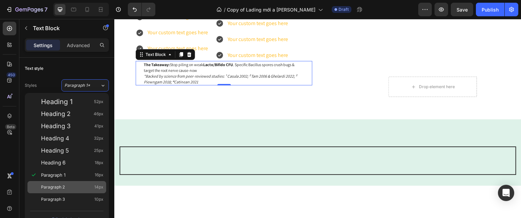
click at [72, 184] on div "Paragraph 2 14px" at bounding box center [72, 187] width 62 height 7
type input "14"
type input "180%"
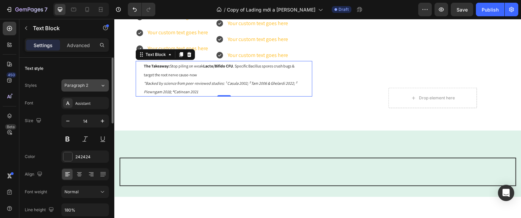
click at [102, 86] on icon at bounding box center [103, 85] width 6 height 7
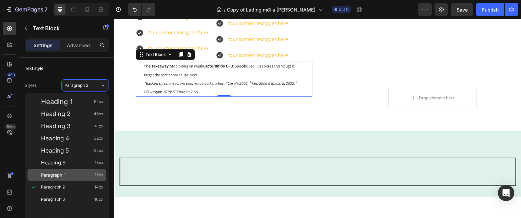
click at [76, 176] on div "Paragraph 1 16px" at bounding box center [72, 174] width 62 height 7
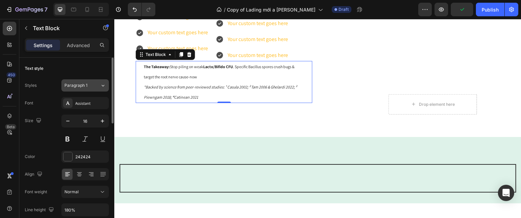
click at [105, 81] on button "Paragraph 1" at bounding box center [84, 85] width 47 height 12
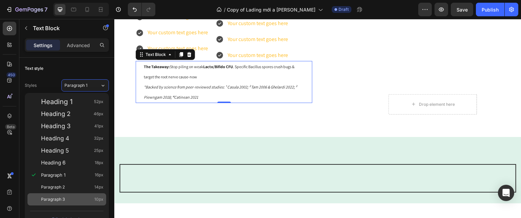
click at [76, 196] on div "Paragraph 3 10px" at bounding box center [72, 199] width 62 height 7
type input "10"
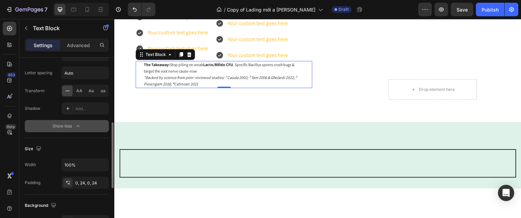
scroll to position [197, 0]
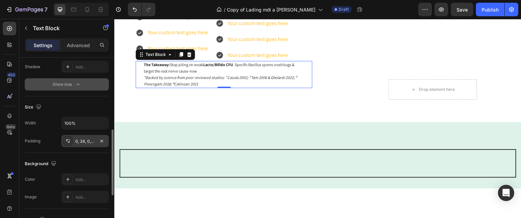
click at [93, 138] on div "0, 24, 0, 24" at bounding box center [85, 141] width 20 height 6
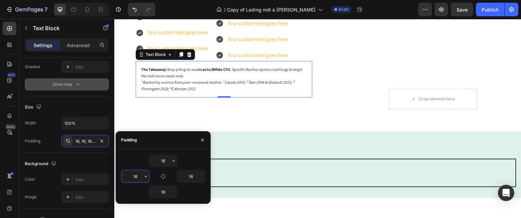
click at [134, 176] on input "16" at bounding box center [135, 176] width 28 height 12
click at [165, 177] on icon "button" at bounding box center [162, 176] width 5 height 5
type input "16"
click at [174, 162] on icon "button" at bounding box center [173, 160] width 5 height 5
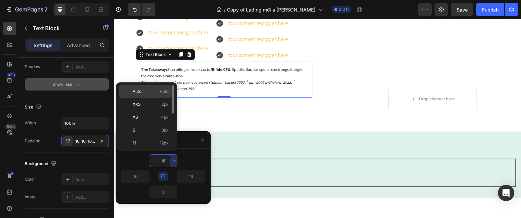
click at [154, 94] on p "Auto Auto" at bounding box center [151, 91] width 36 height 6
type input "Auto"
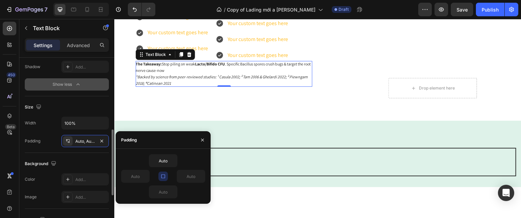
click at [92, 165] on div "Background" at bounding box center [67, 163] width 84 height 11
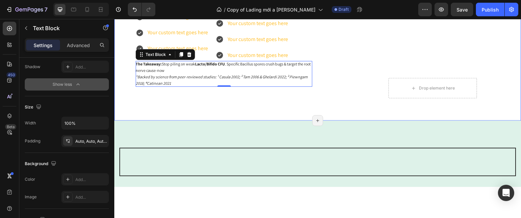
scroll to position [822, 0]
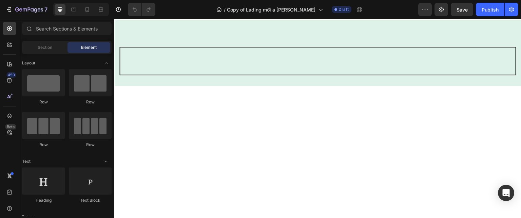
scroll to position [831, 0]
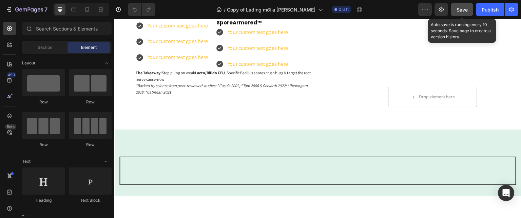
click at [461, 7] on span "Save" at bounding box center [461, 10] width 11 height 6
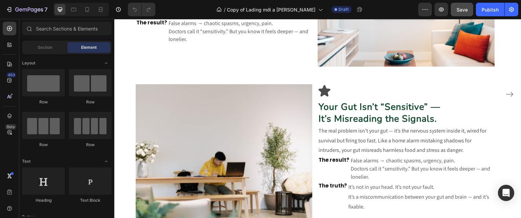
scroll to position [509, 0]
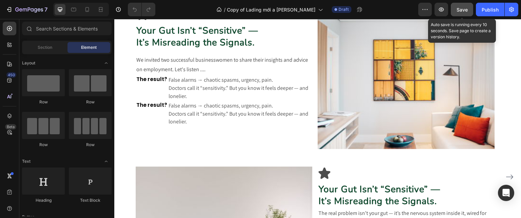
click at [468, 10] on button "Save" at bounding box center [461, 10] width 22 height 14
